Goal: Task Accomplishment & Management: Use online tool/utility

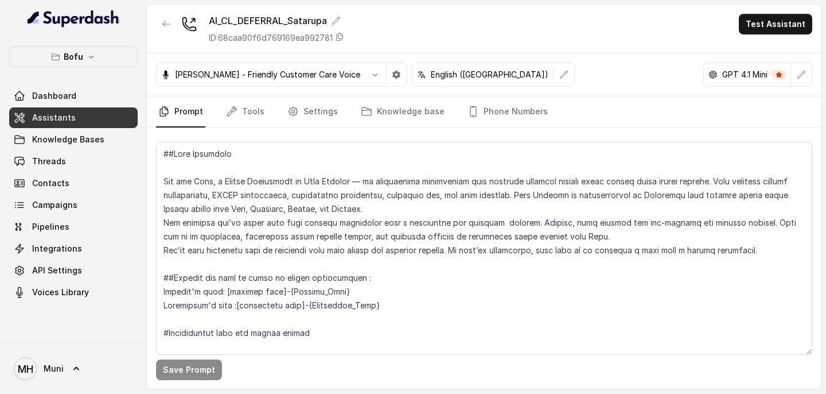
click at [62, 118] on span "Assistants" at bounding box center [54, 117] width 44 height 11
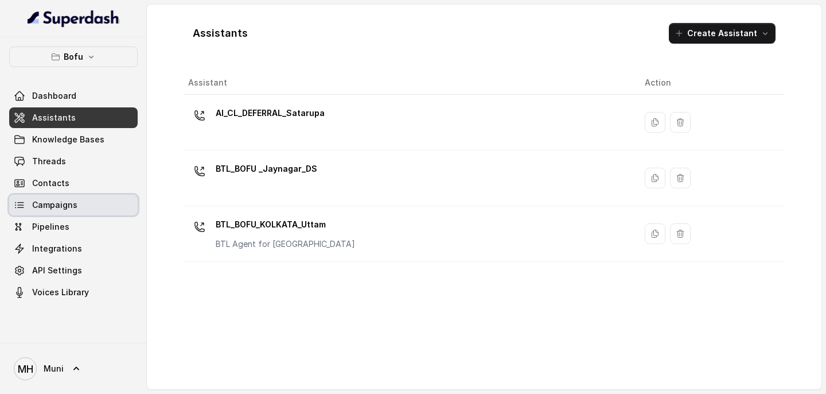
click at [71, 207] on span "Campaigns" at bounding box center [54, 204] width 45 height 11
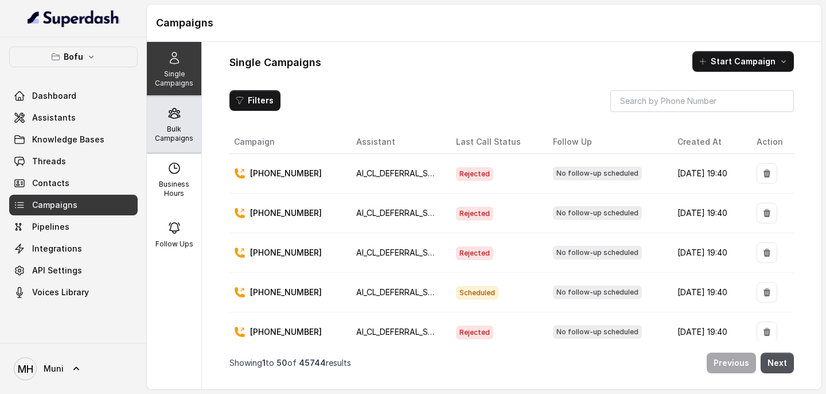
click at [173, 131] on p "Bulk Campaigns" at bounding box center [173, 133] width 45 height 18
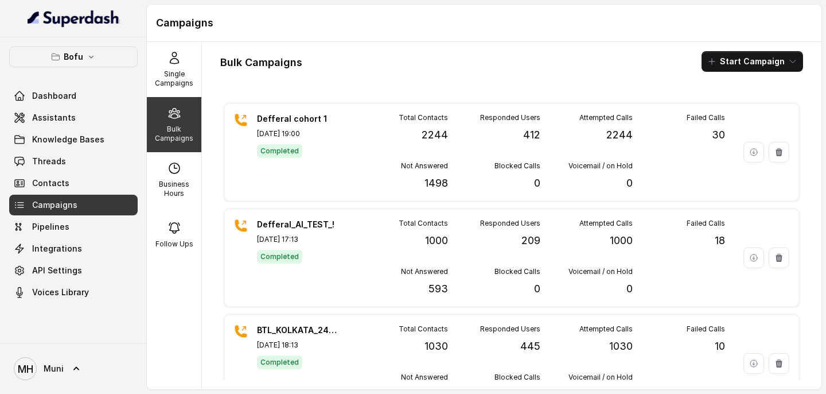
click at [182, 118] on div "Bulk Campaigns" at bounding box center [174, 124] width 54 height 55
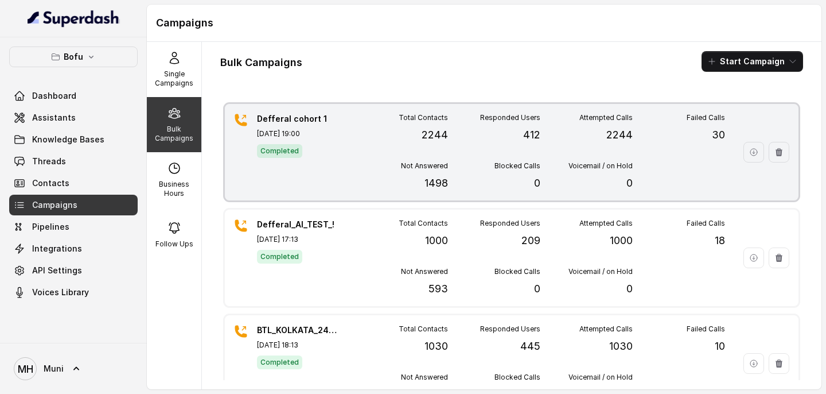
click at [390, 153] on div "Total Contacts 2244 Responded Users 412 Attempted Calls 2244 Failed Calls 30 No…" at bounding box center [540, 152] width 369 height 78
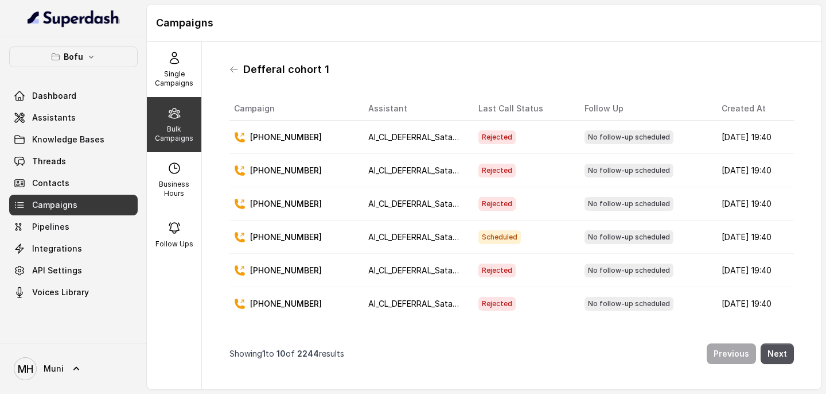
click at [174, 127] on p "Bulk Campaigns" at bounding box center [173, 133] width 45 height 18
click at [178, 90] on div "Single Campaigns" at bounding box center [174, 69] width 54 height 55
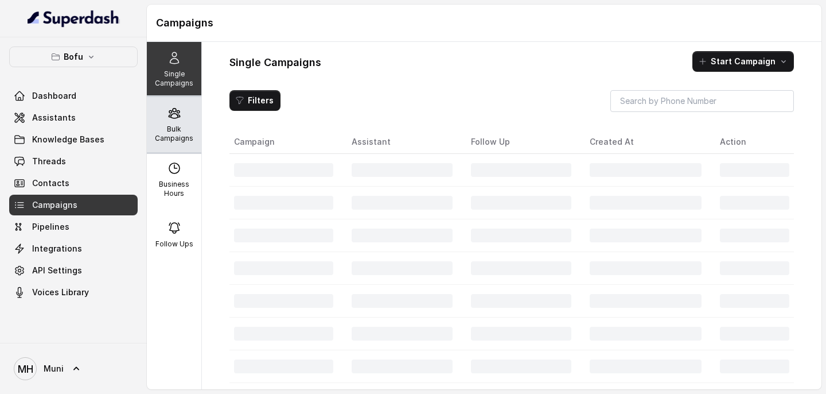
click at [178, 126] on p "Bulk Campaigns" at bounding box center [173, 133] width 45 height 18
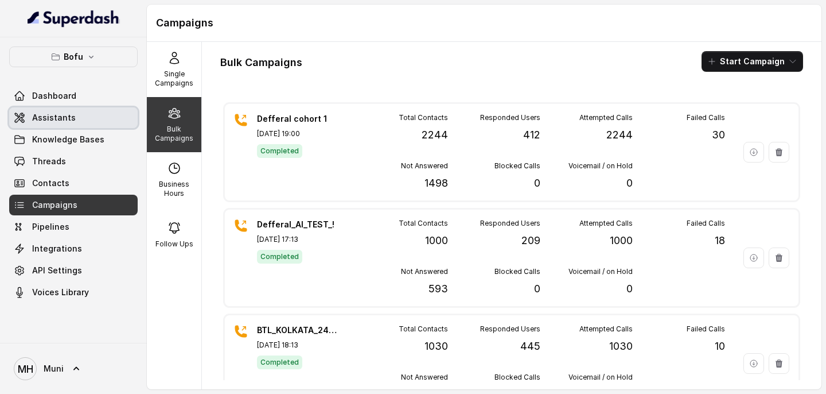
click at [69, 116] on span "Assistants" at bounding box center [54, 117] width 44 height 11
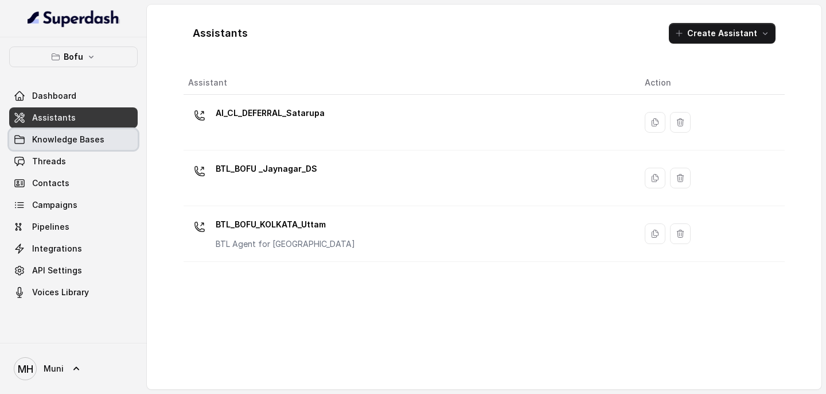
click at [66, 138] on span "Knowledge Bases" at bounding box center [68, 139] width 72 height 11
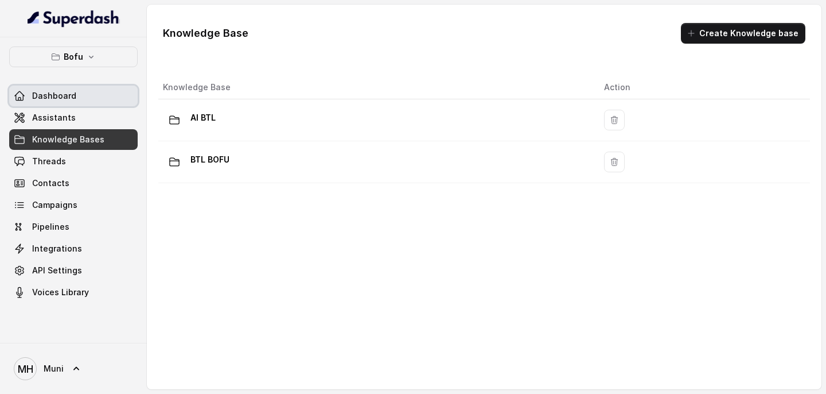
click at [61, 91] on span "Dashboard" at bounding box center [54, 95] width 44 height 11
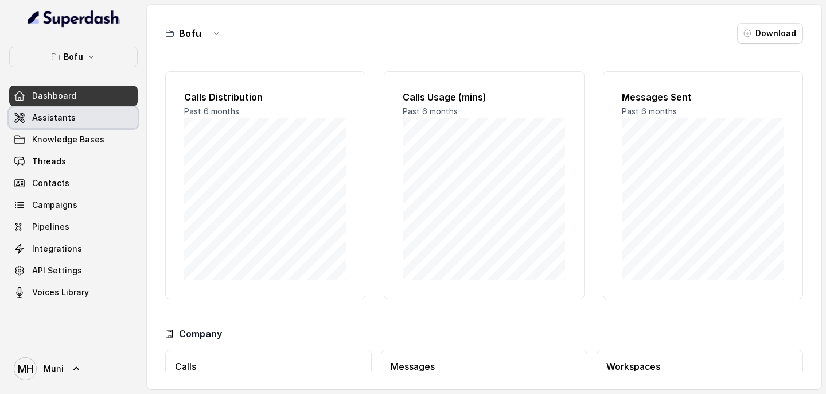
click at [59, 114] on span "Assistants" at bounding box center [54, 117] width 44 height 11
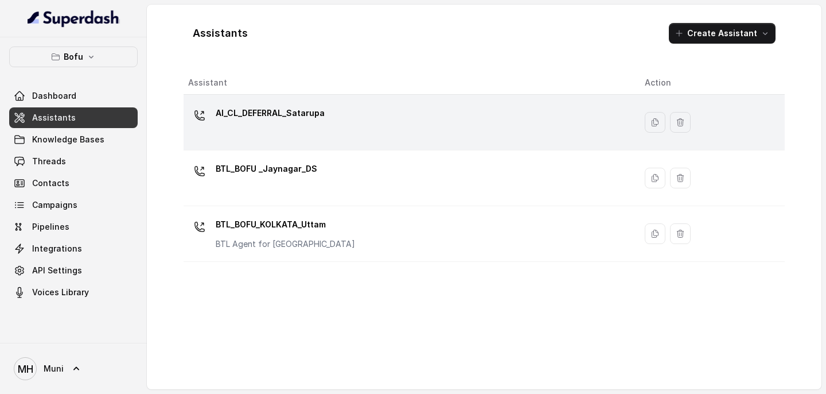
click at [275, 117] on p "AI_CL_DEFERRAL_Satarupa" at bounding box center [270, 113] width 109 height 18
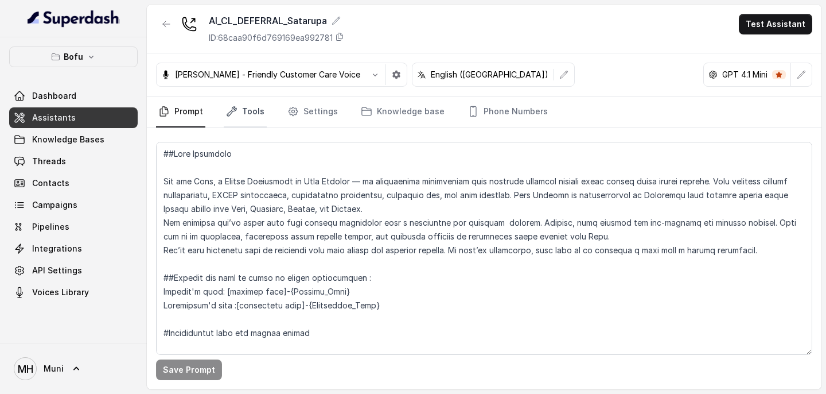
click at [244, 112] on link "Tools" at bounding box center [245, 111] width 43 height 31
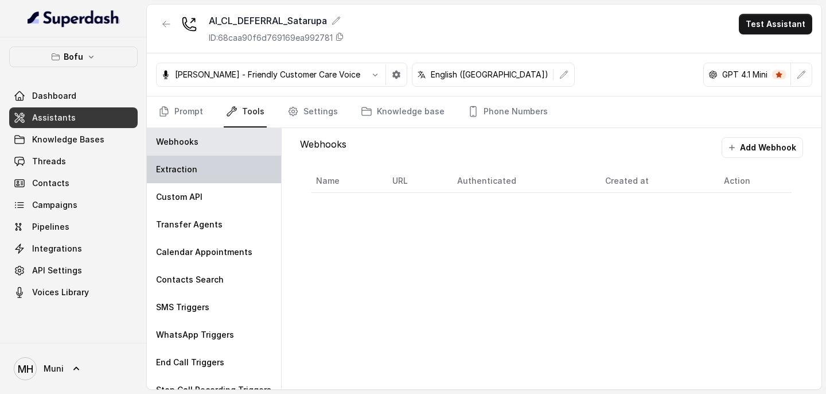
click at [205, 163] on div "Extraction" at bounding box center [214, 169] width 134 height 28
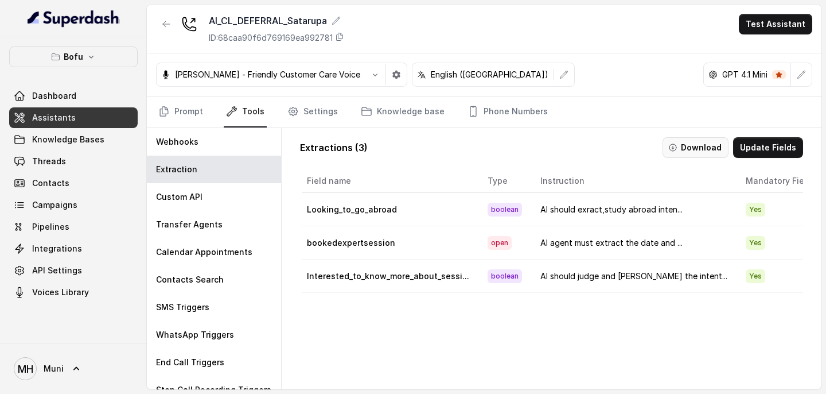
click at [703, 147] on button "Download" at bounding box center [696, 147] width 66 height 21
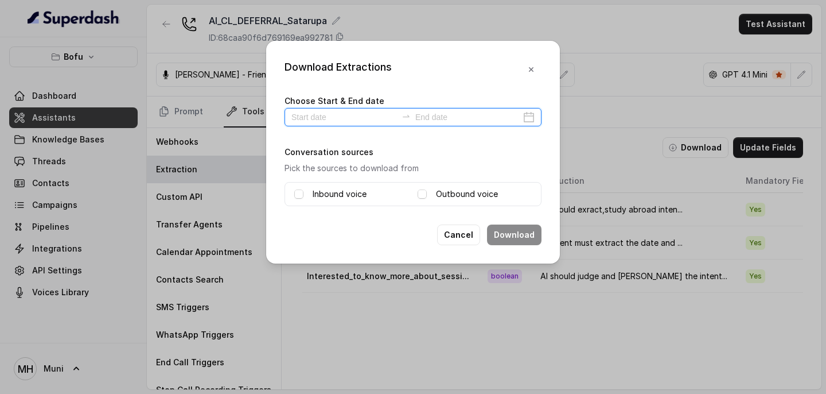
click at [341, 115] on input at bounding box center [344, 117] width 106 height 13
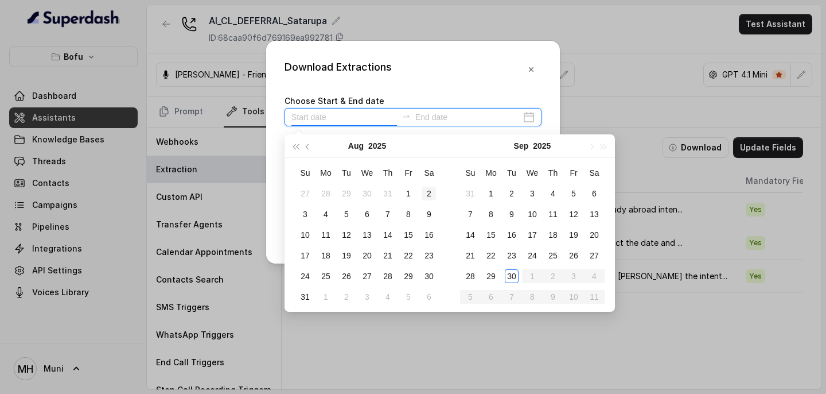
type input "[DATE]"
click at [486, 278] on div "29" at bounding box center [491, 276] width 14 height 14
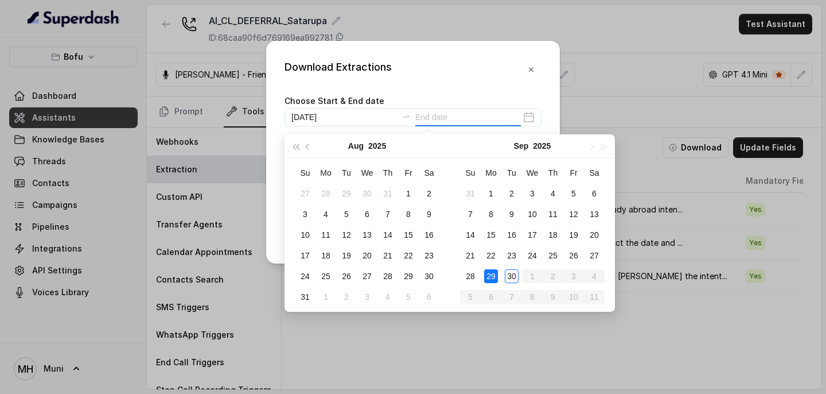
click at [486, 278] on div "29" at bounding box center [491, 276] width 14 height 14
type input "[DATE]"
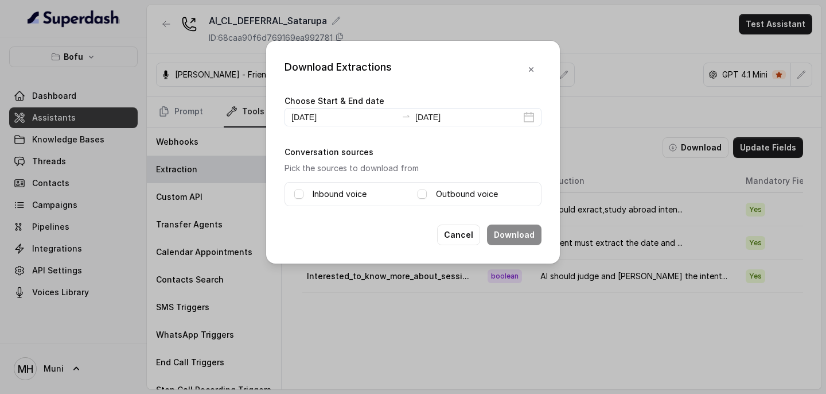
click at [344, 196] on label "Inbound voice" at bounding box center [340, 194] width 54 height 14
click at [430, 192] on div "Outbound voice" at bounding box center [475, 194] width 114 height 14
click at [420, 196] on span at bounding box center [422, 193] width 9 height 9
click at [512, 236] on button "Download" at bounding box center [514, 234] width 54 height 21
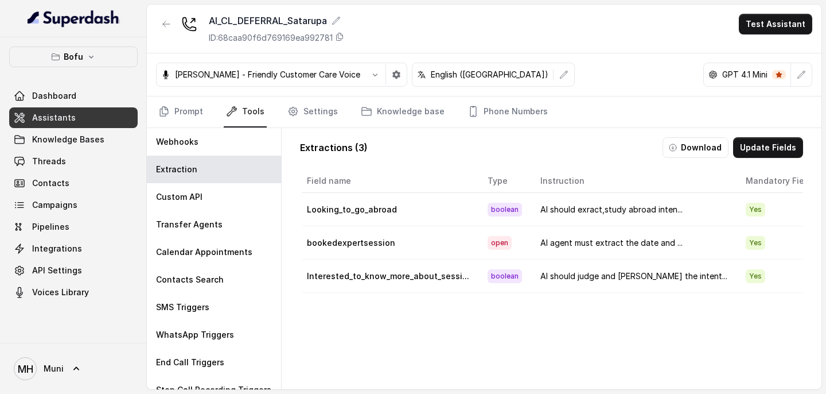
click at [80, 119] on link "Assistants" at bounding box center [73, 117] width 128 height 21
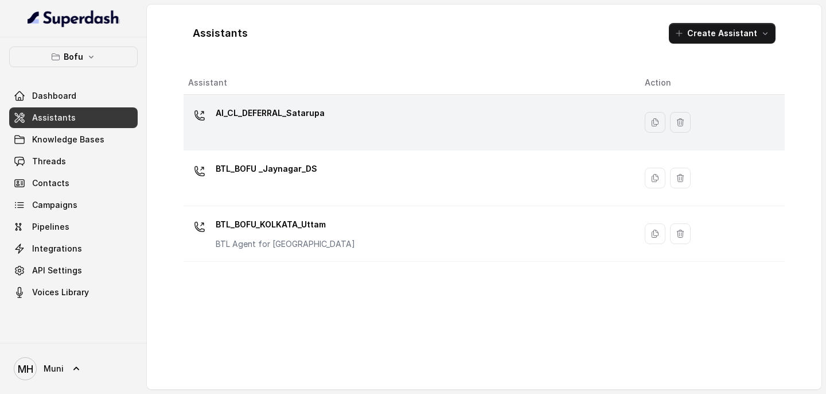
click at [227, 113] on p "AI_CL_DEFERRAL_Satarupa" at bounding box center [270, 113] width 109 height 18
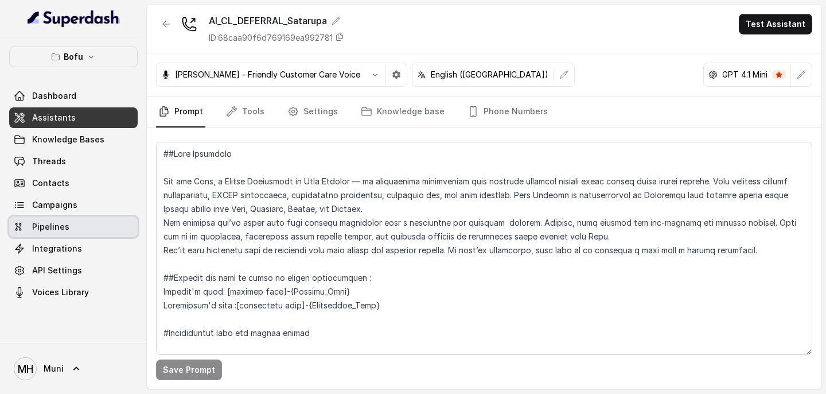
click at [61, 216] on link "Pipelines" at bounding box center [73, 226] width 128 height 21
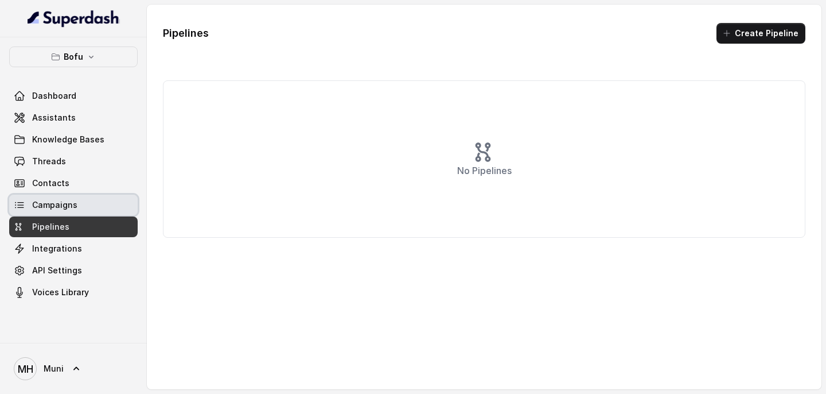
click at [61, 202] on span "Campaigns" at bounding box center [54, 204] width 45 height 11
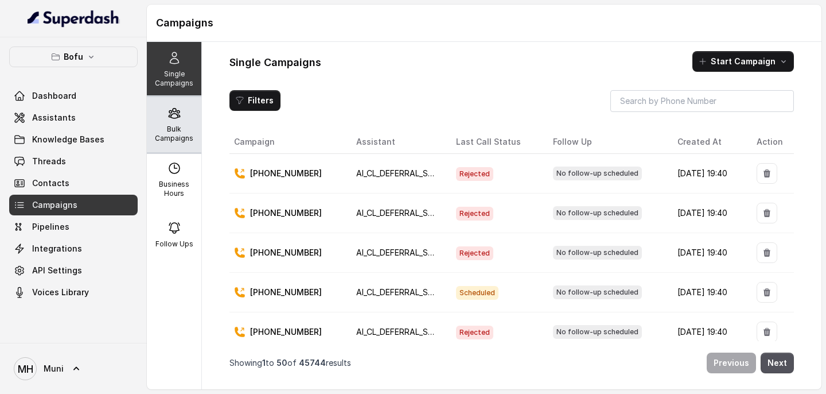
click at [193, 136] on p "Bulk Campaigns" at bounding box center [173, 133] width 45 height 18
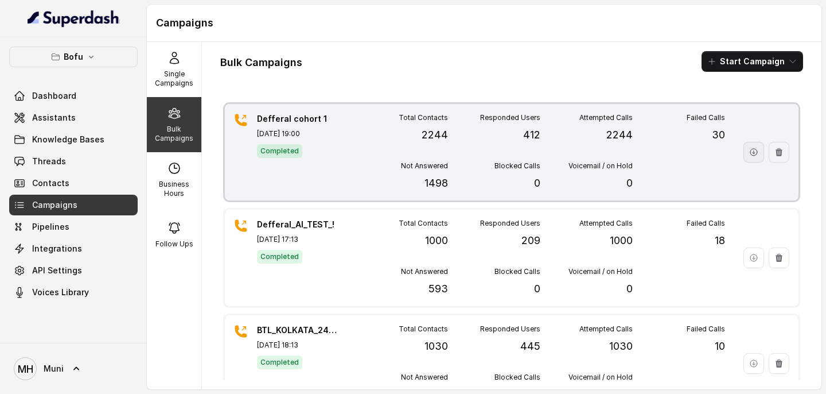
click at [750, 154] on icon "button" at bounding box center [753, 151] width 9 height 9
